Goal: Information Seeking & Learning: Learn about a topic

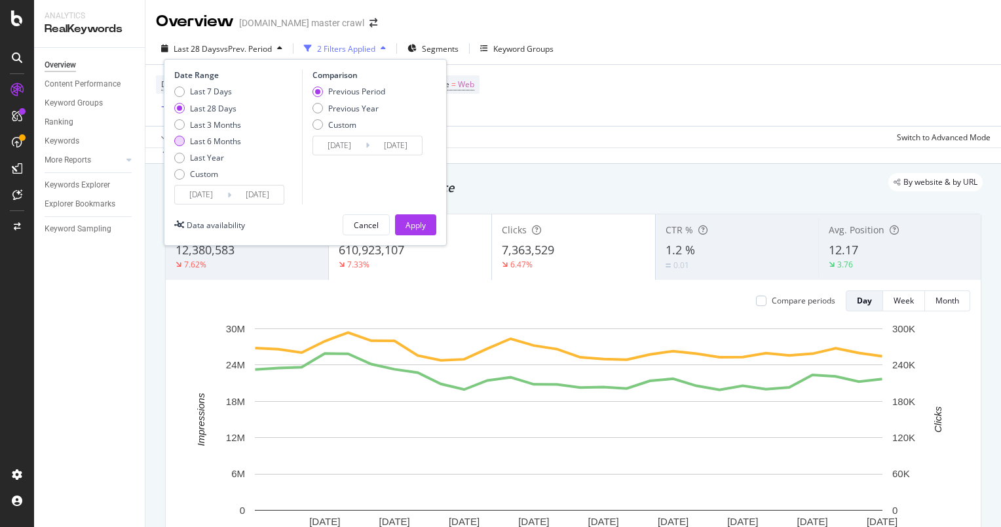
click at [217, 140] on div "Last 6 Months" at bounding box center [215, 141] width 51 height 11
type input "[DATE]"
click at [415, 225] on div "Apply" at bounding box center [416, 225] width 20 height 11
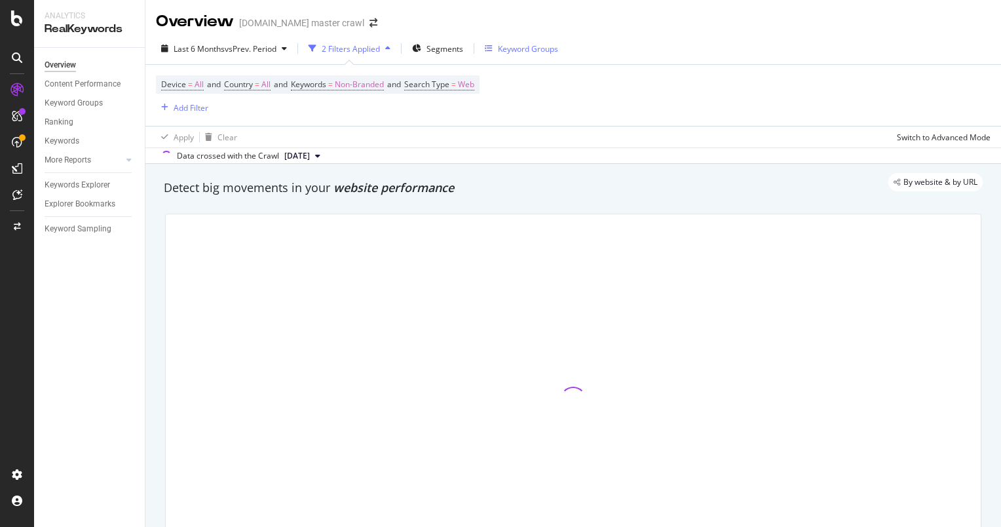
click at [525, 48] on div "Keyword Groups" at bounding box center [528, 48] width 60 height 11
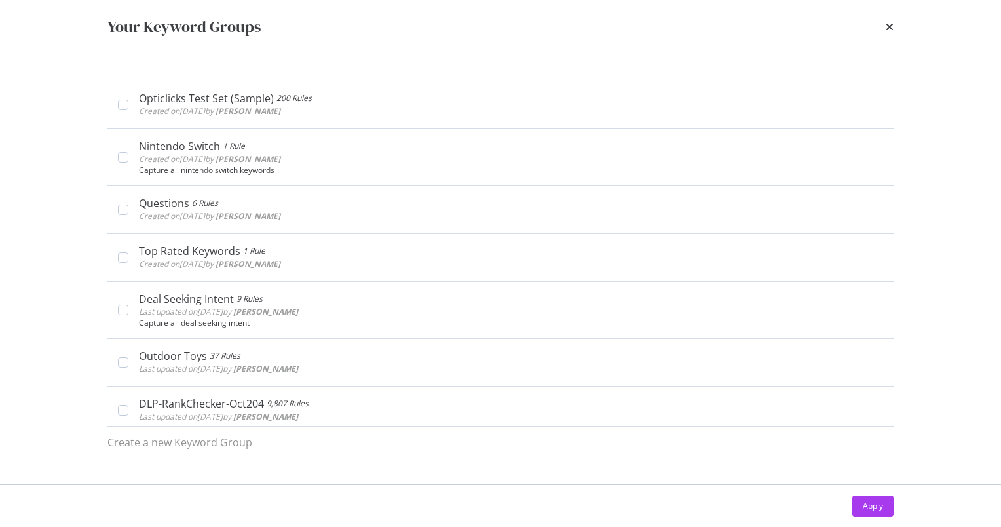
click at [894, 23] on div "Your Keyword Groups" at bounding box center [500, 27] width 839 height 54
click at [893, 23] on icon "times" at bounding box center [890, 27] width 8 height 10
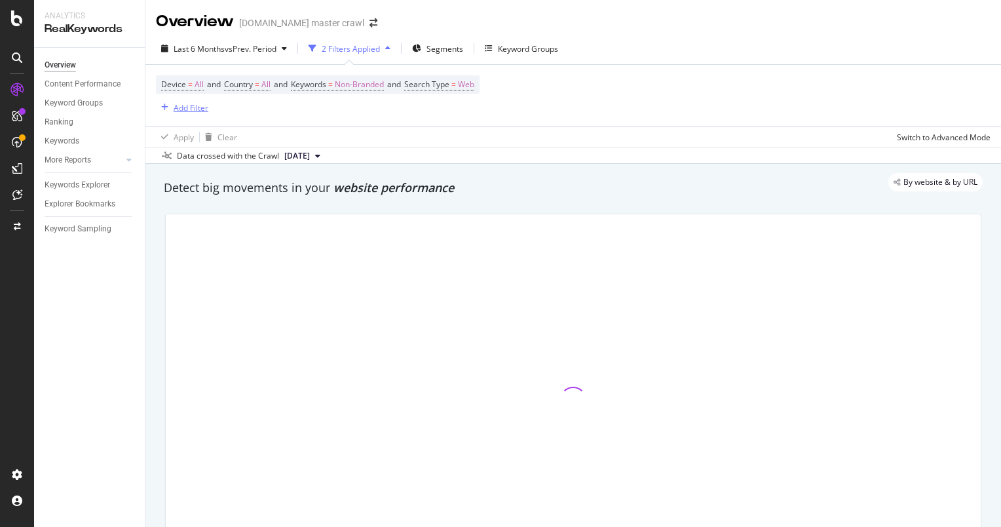
click at [195, 106] on div "Add Filter" at bounding box center [191, 107] width 35 height 11
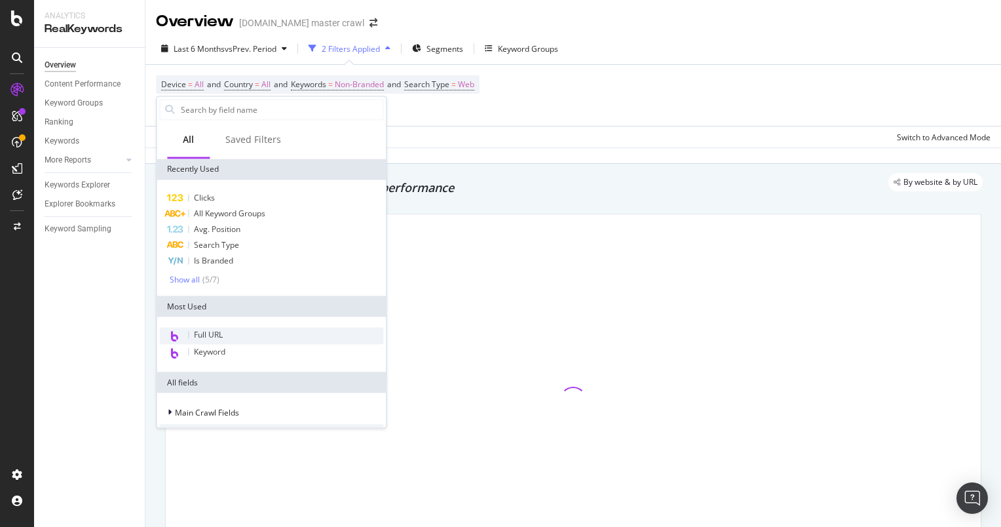
click at [218, 338] on span "Full URL" at bounding box center [208, 335] width 29 height 11
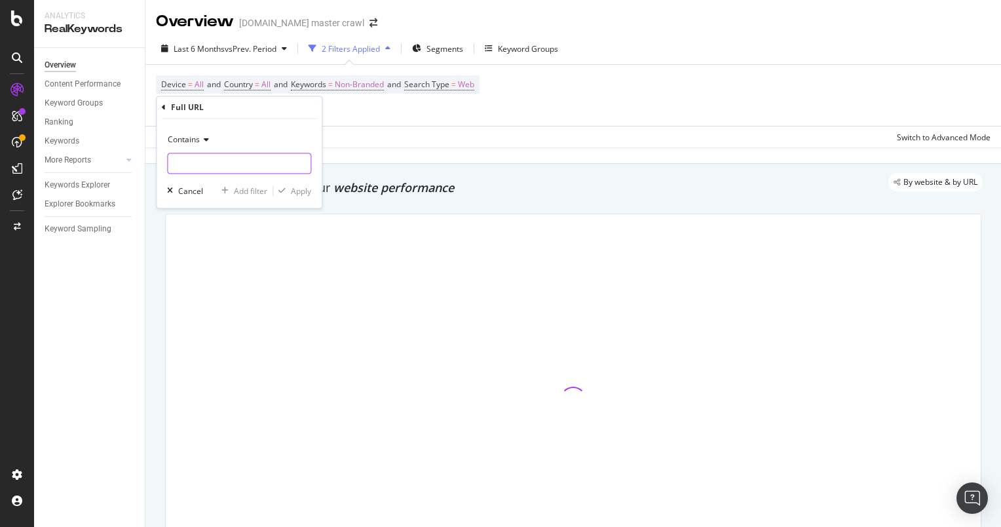
click at [256, 156] on input "text" at bounding box center [239, 163] width 143 height 21
type input "a"
type input "apple"
click at [300, 188] on div "Apply" at bounding box center [301, 190] width 20 height 11
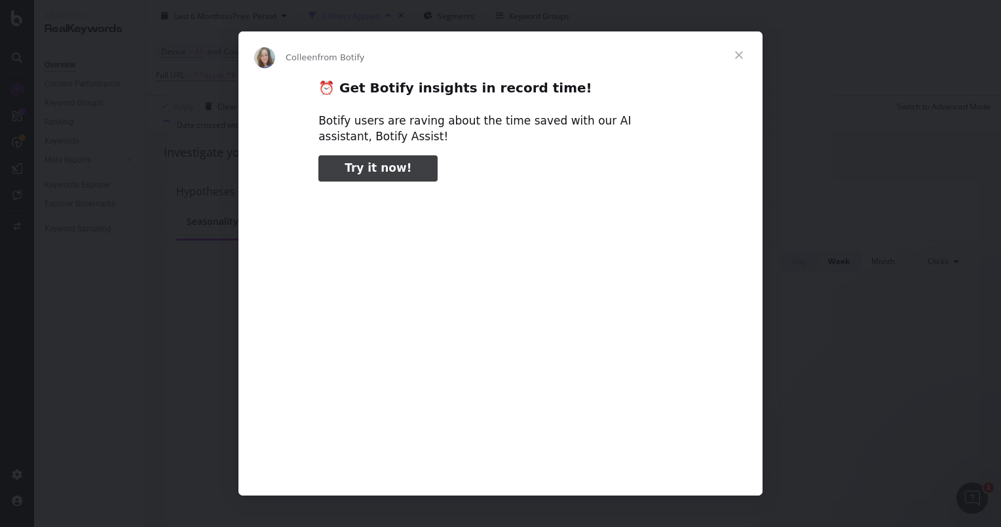
click at [744, 55] on span "Close" at bounding box center [739, 54] width 47 height 47
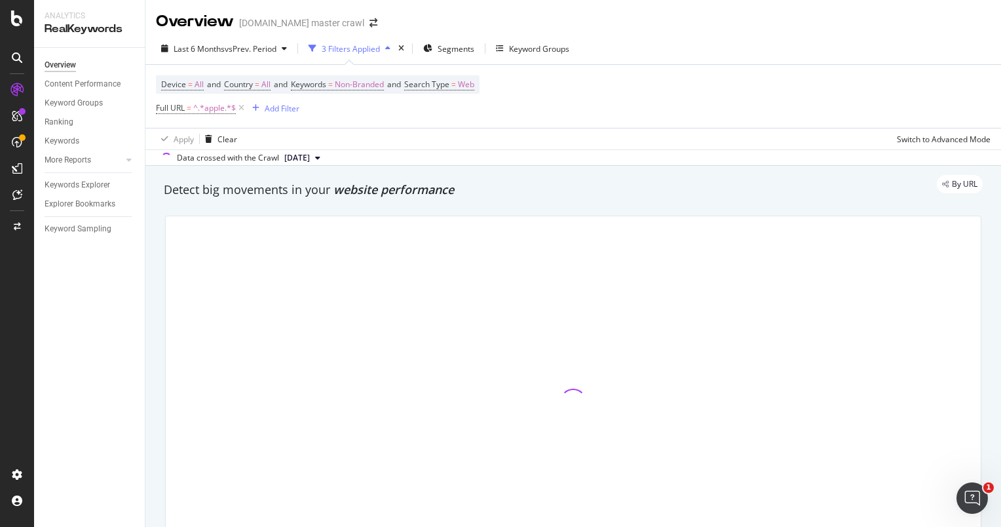
scroll to position [461, 0]
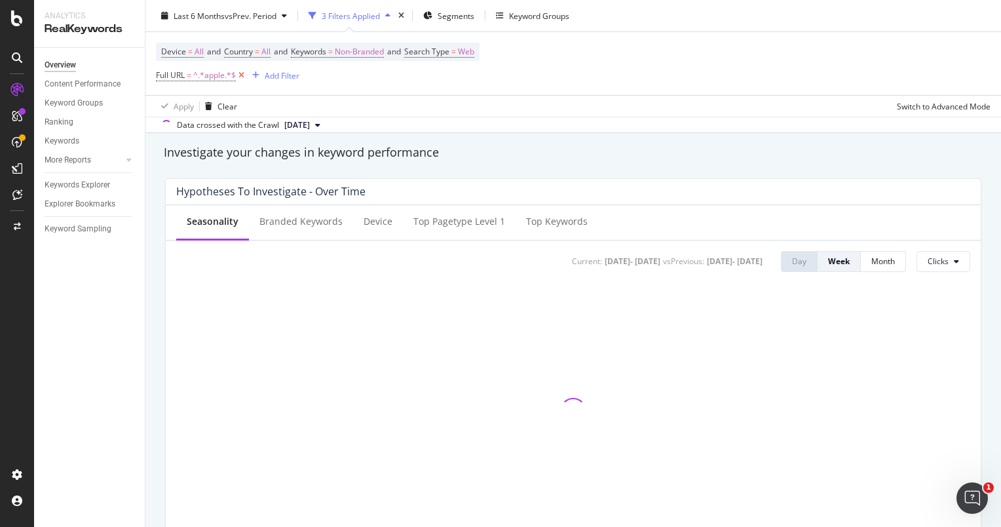
click at [246, 79] on icon at bounding box center [241, 75] width 11 height 13
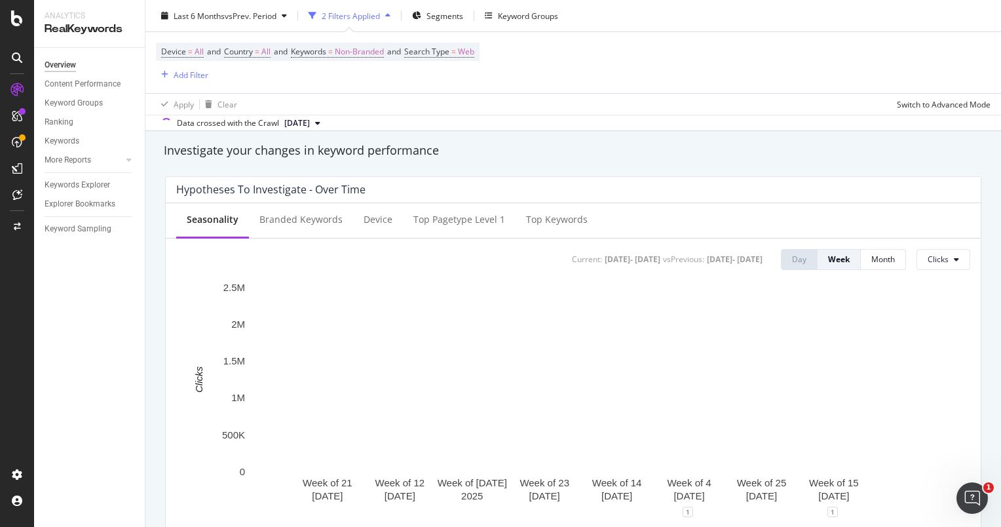
scroll to position [459, 0]
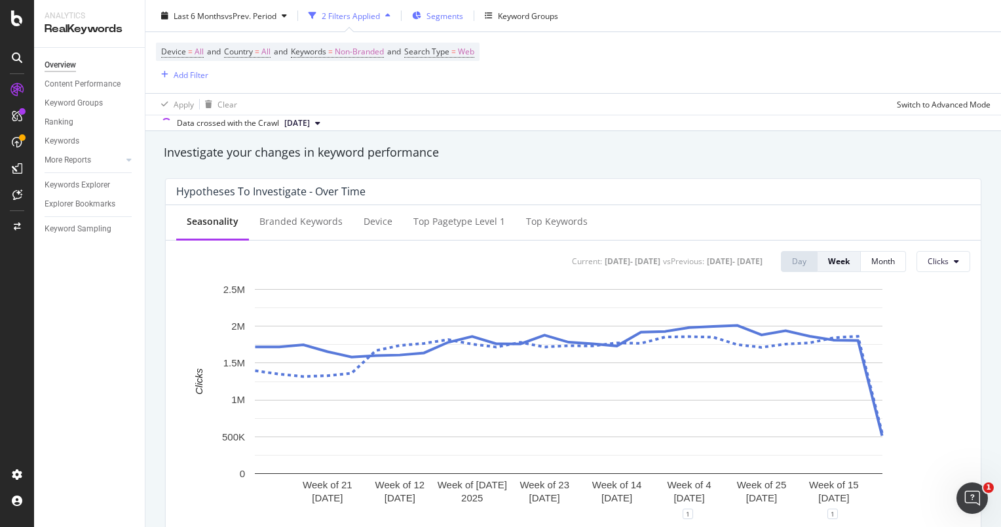
click at [444, 21] on div "Segments" at bounding box center [437, 16] width 51 height 20
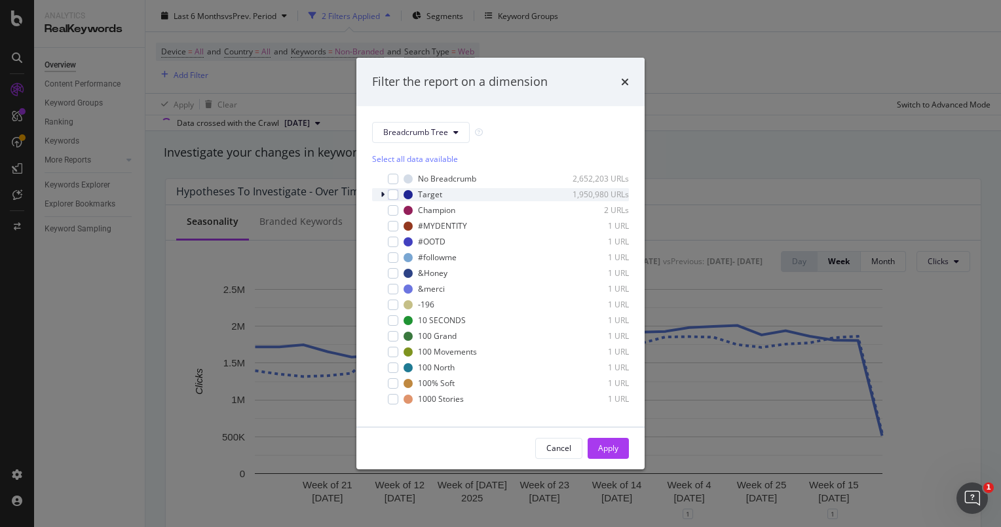
click at [383, 195] on icon "modal" at bounding box center [383, 195] width 4 height 8
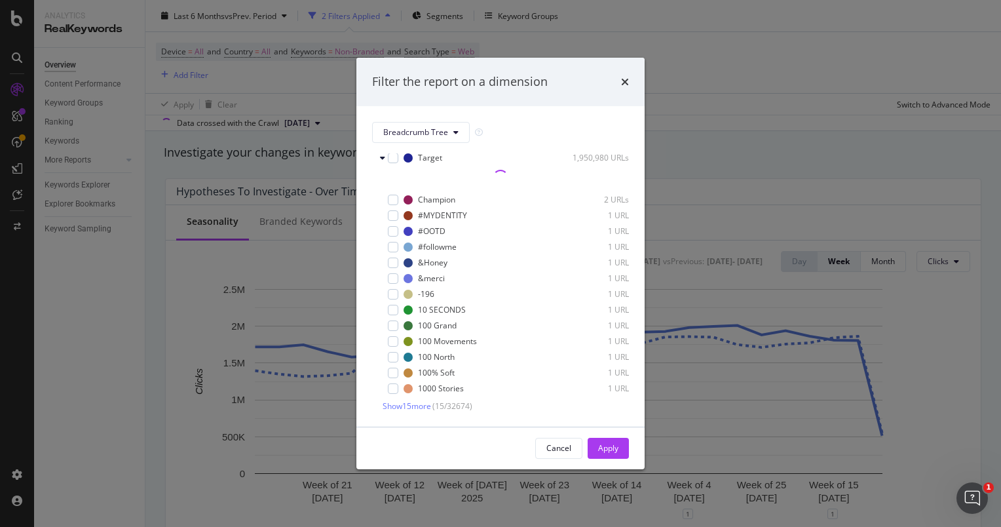
scroll to position [0, 0]
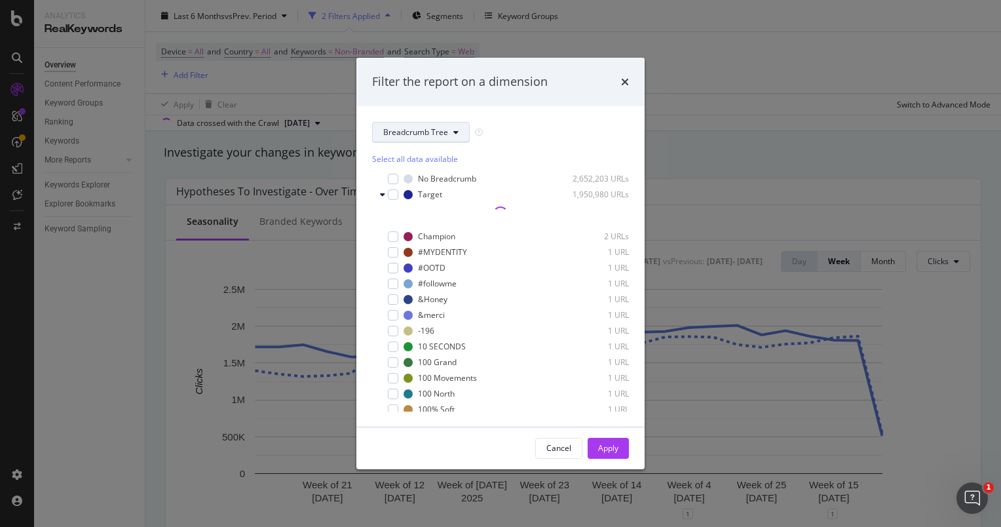
click at [423, 134] on span "Breadcrumb Tree" at bounding box center [415, 131] width 65 height 11
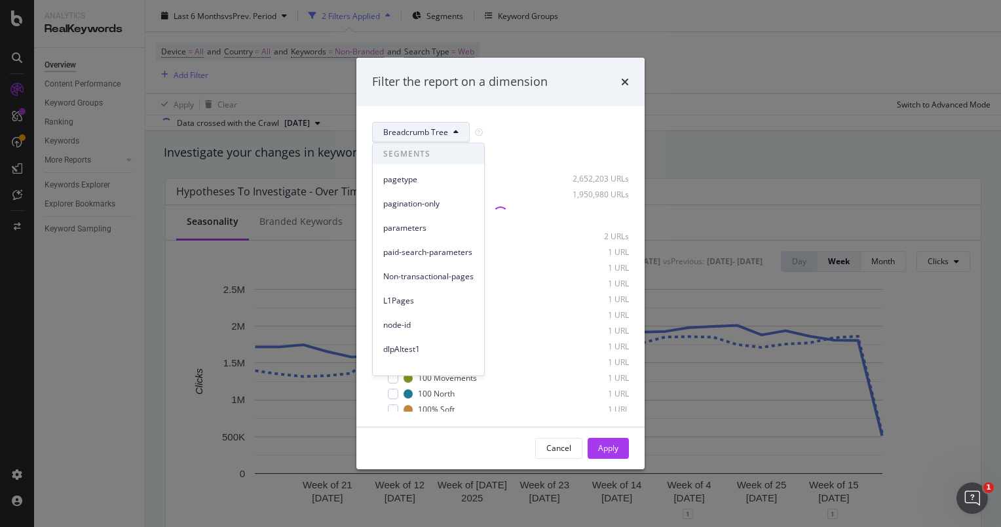
click at [548, 129] on div "Breadcrumb Tree" at bounding box center [500, 132] width 257 height 21
